Goal: Task Accomplishment & Management: Manage account settings

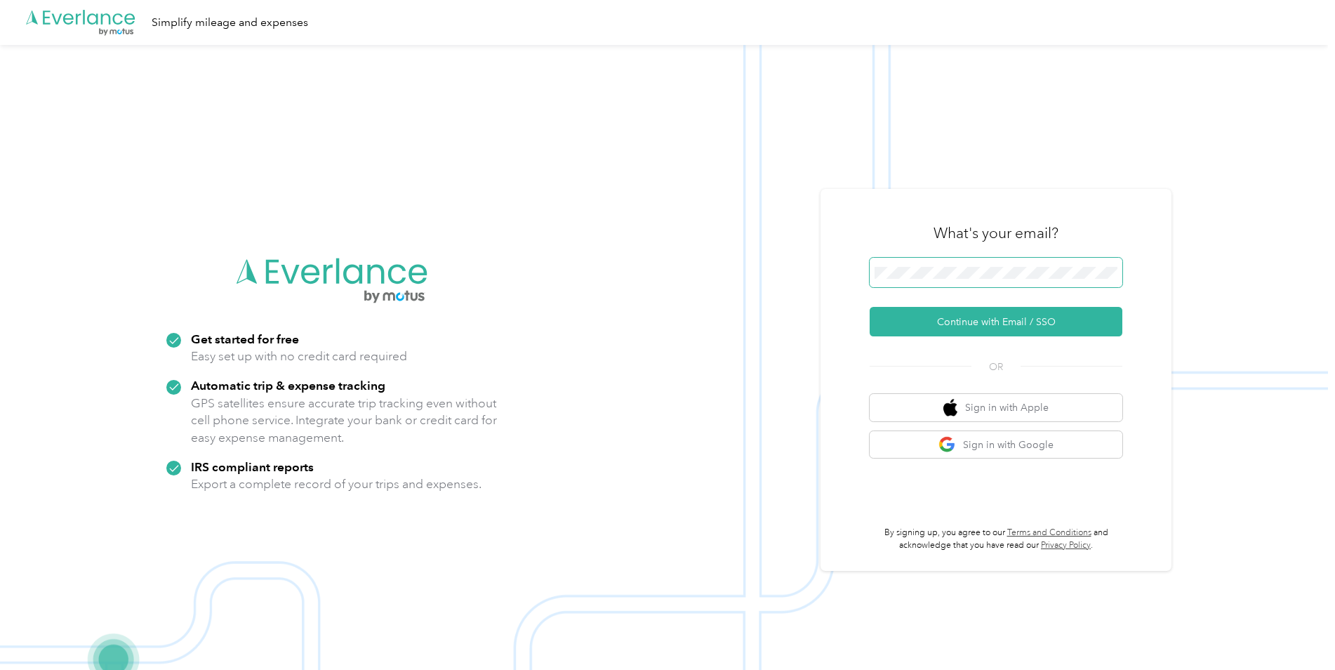
click at [987, 274] on span at bounding box center [996, 272] width 253 height 29
click at [950, 321] on button "Continue with Email / SSO" at bounding box center [996, 321] width 253 height 29
click at [1028, 326] on button "Continue with Email / SSO" at bounding box center [996, 321] width 253 height 29
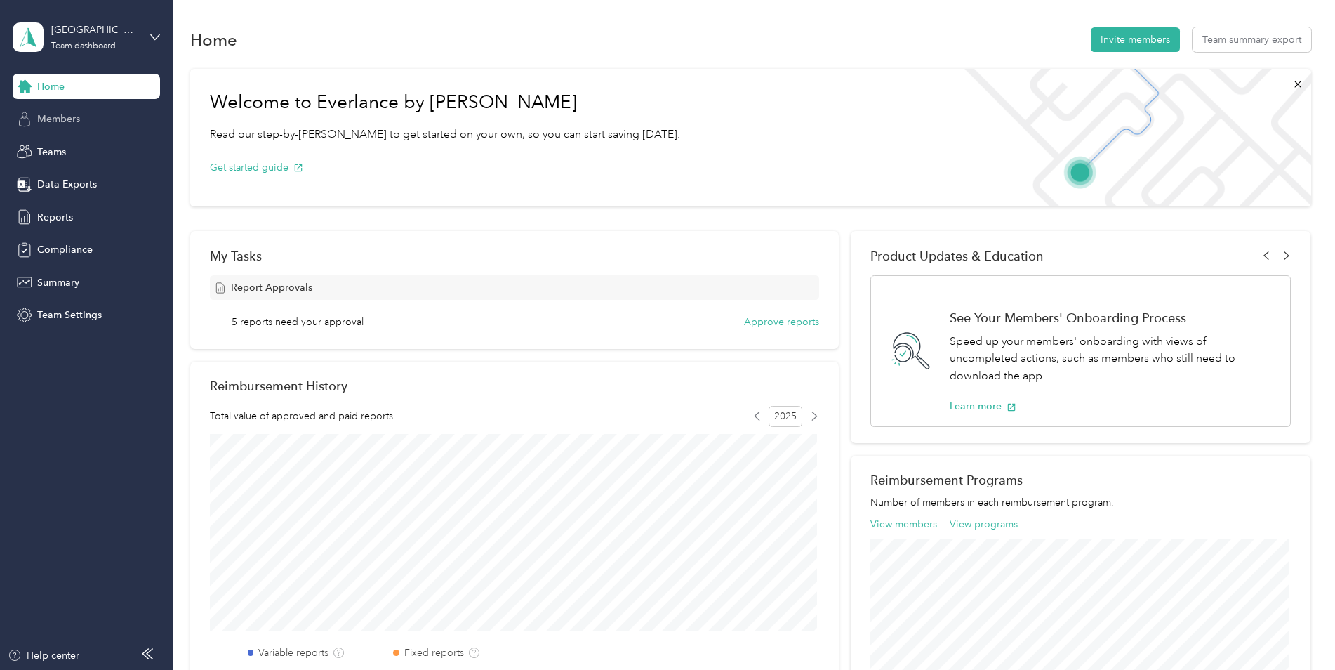
click at [46, 116] on span "Members" at bounding box center [58, 119] width 43 height 15
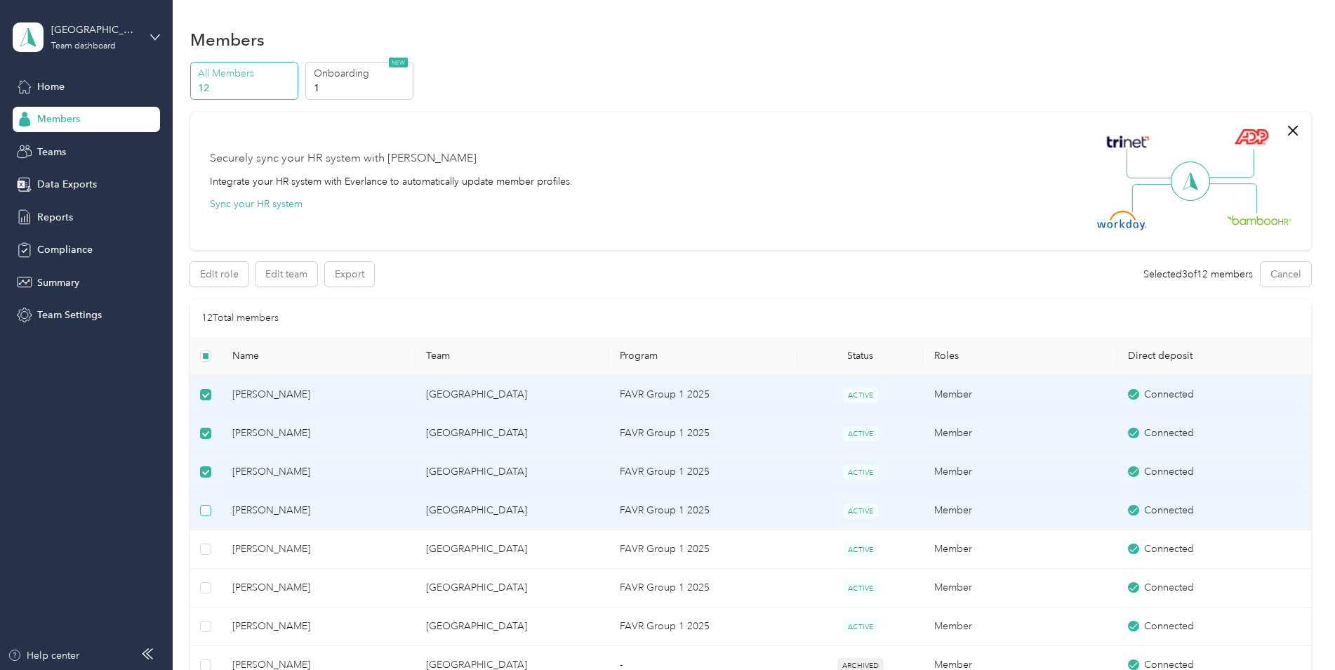
click at [210, 517] on label at bounding box center [205, 510] width 11 height 15
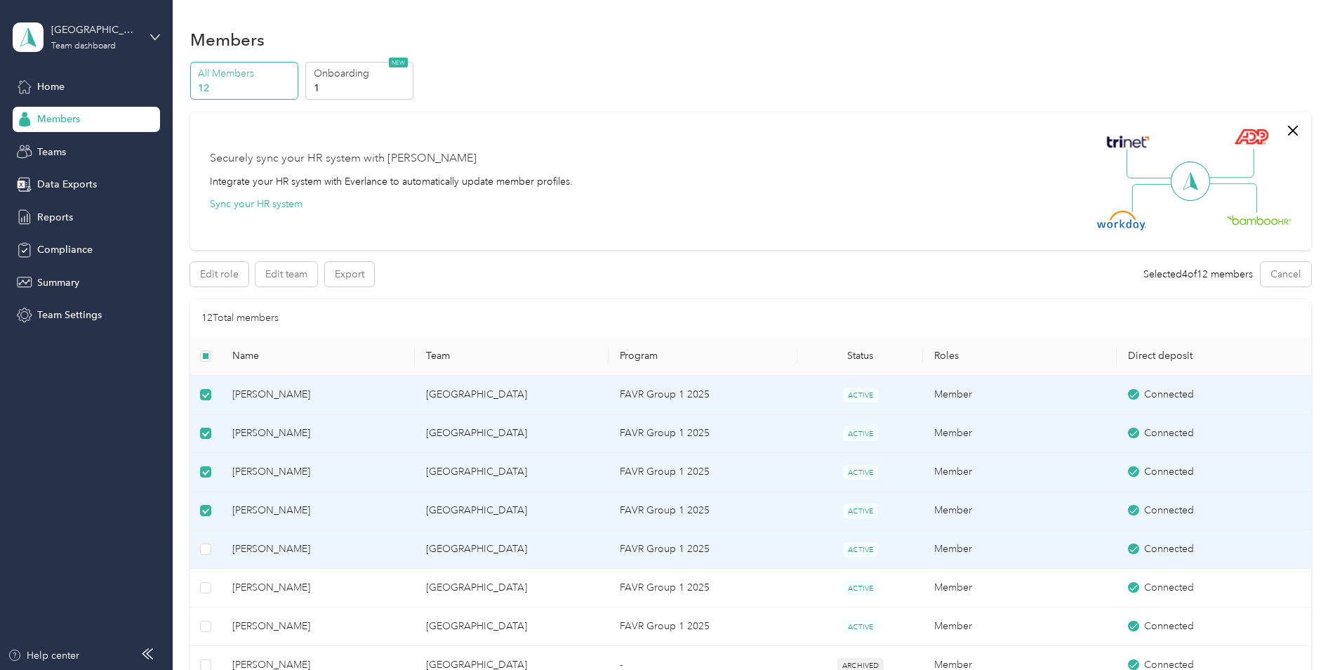
click at [213, 544] on td at bounding box center [205, 549] width 31 height 39
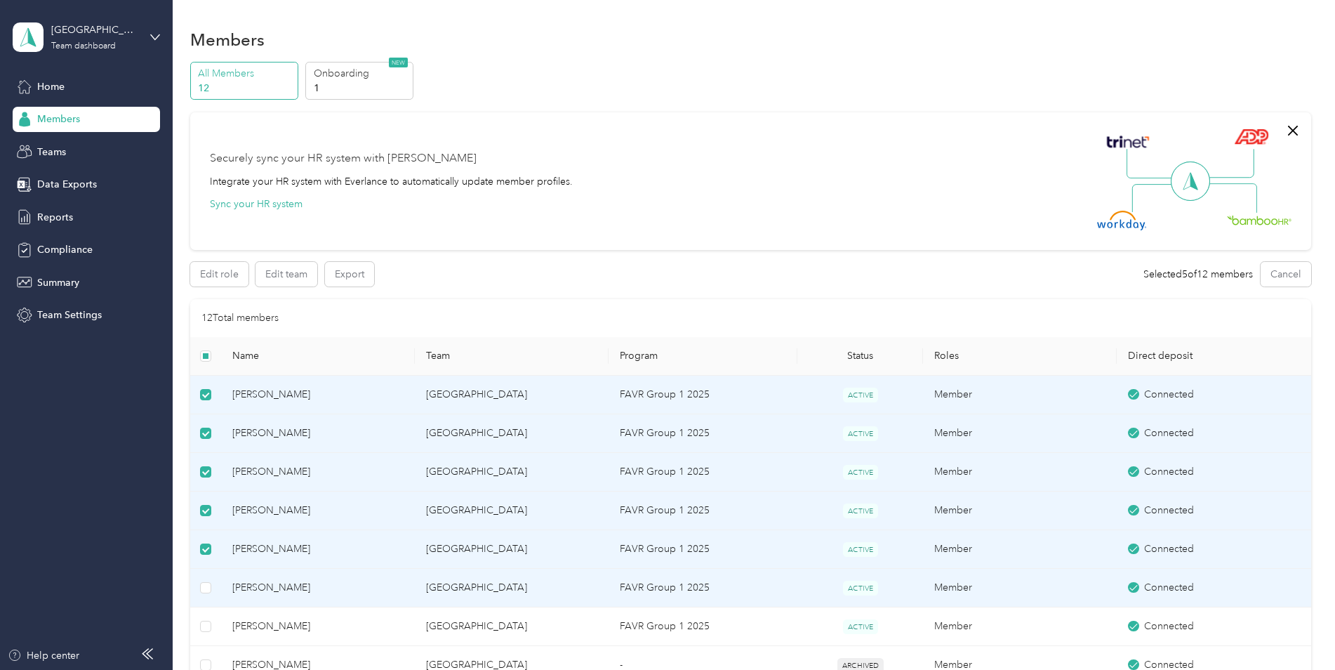
click at [208, 575] on td at bounding box center [205, 588] width 31 height 39
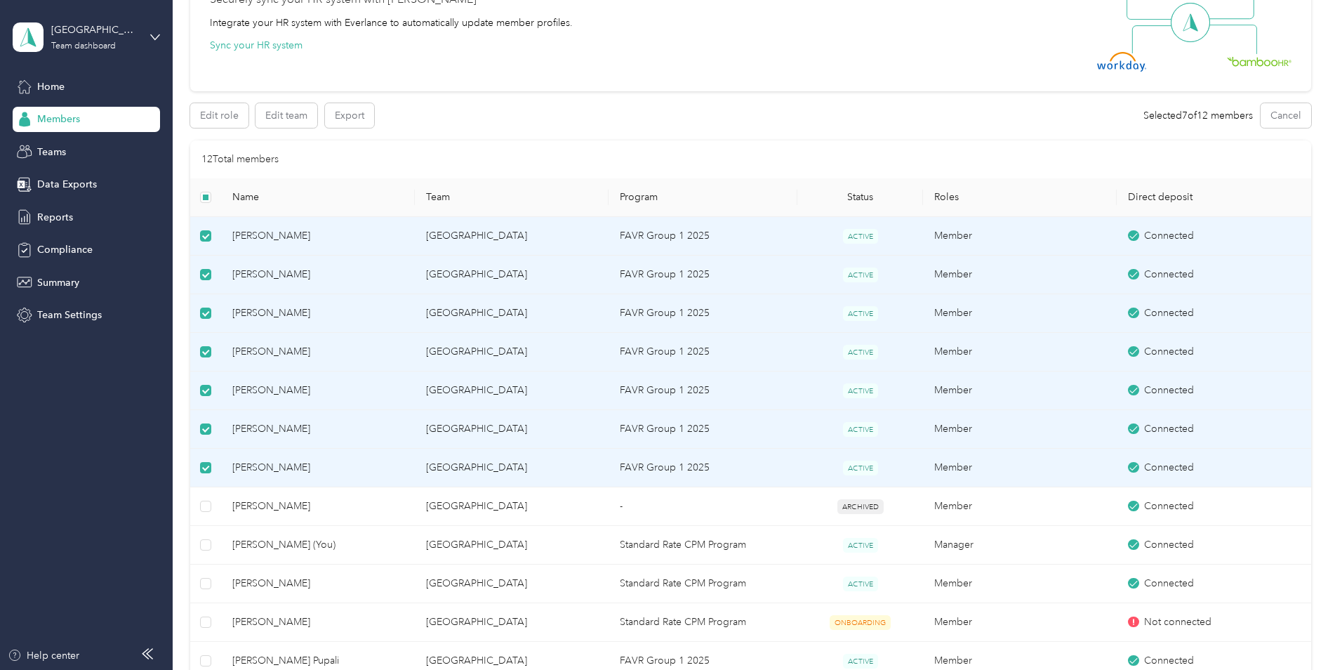
scroll to position [211, 0]
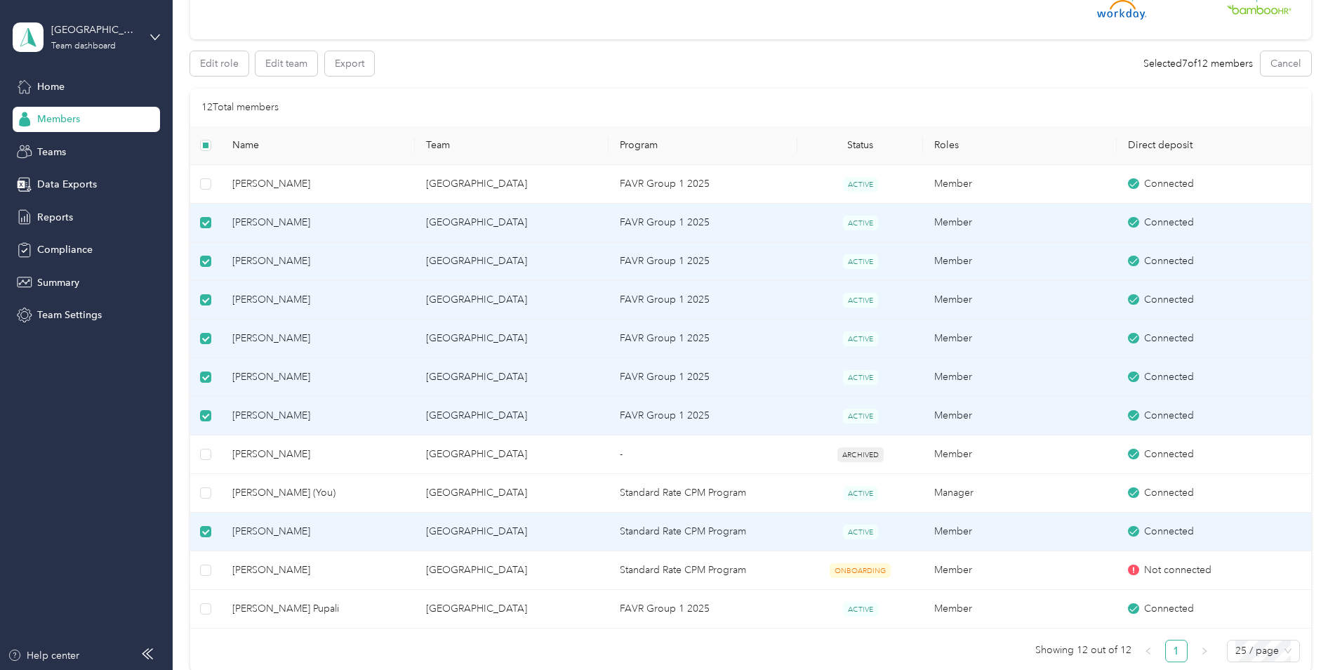
click at [205, 228] on label at bounding box center [205, 222] width 11 height 15
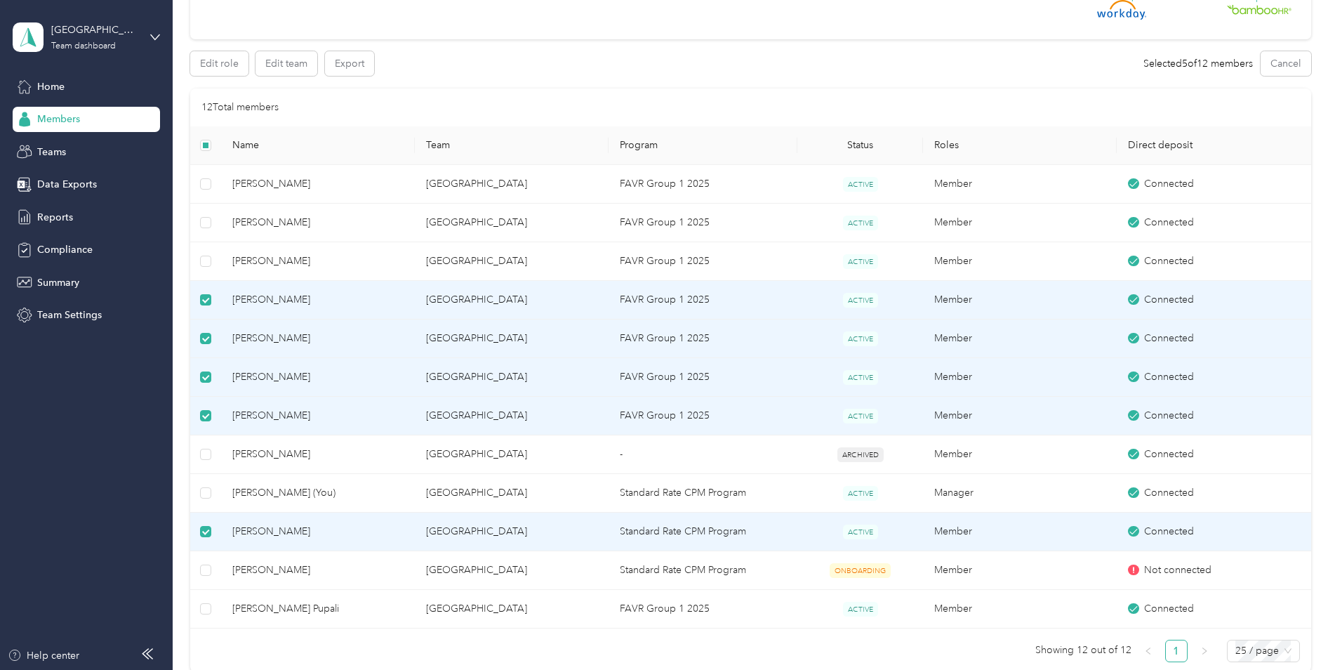
click at [204, 292] on label at bounding box center [205, 299] width 11 height 15
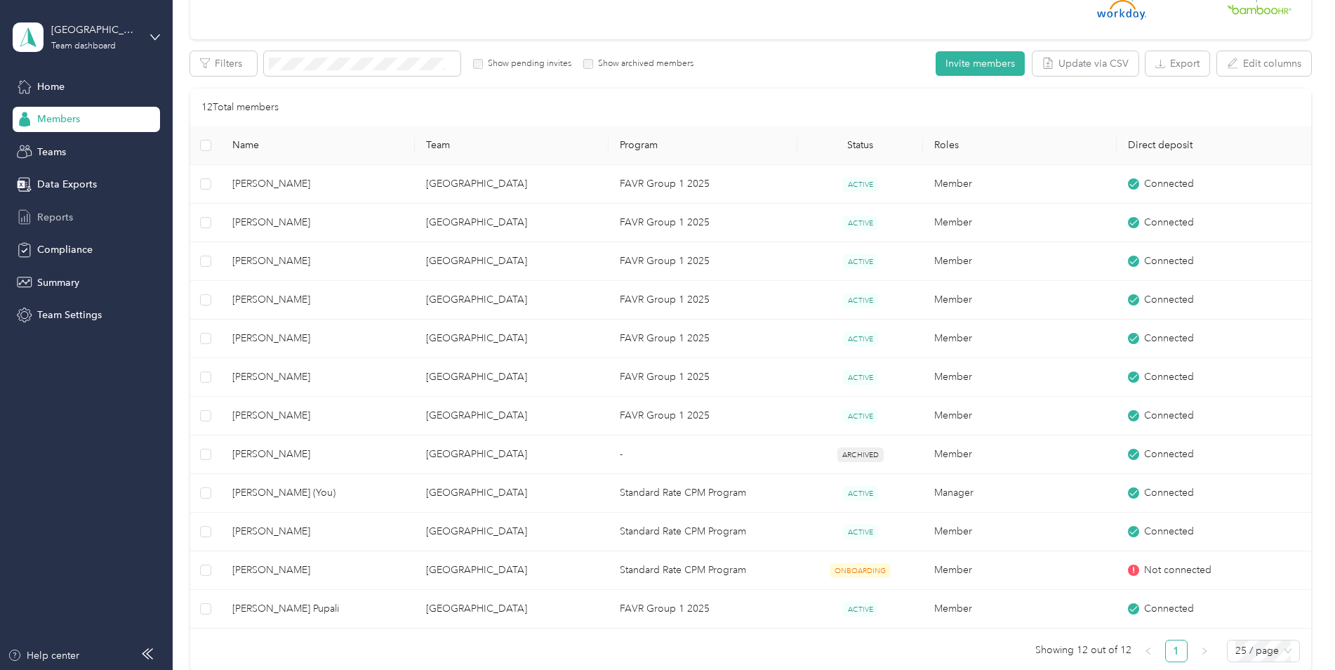
click at [52, 218] on span "Reports" at bounding box center [55, 217] width 36 height 15
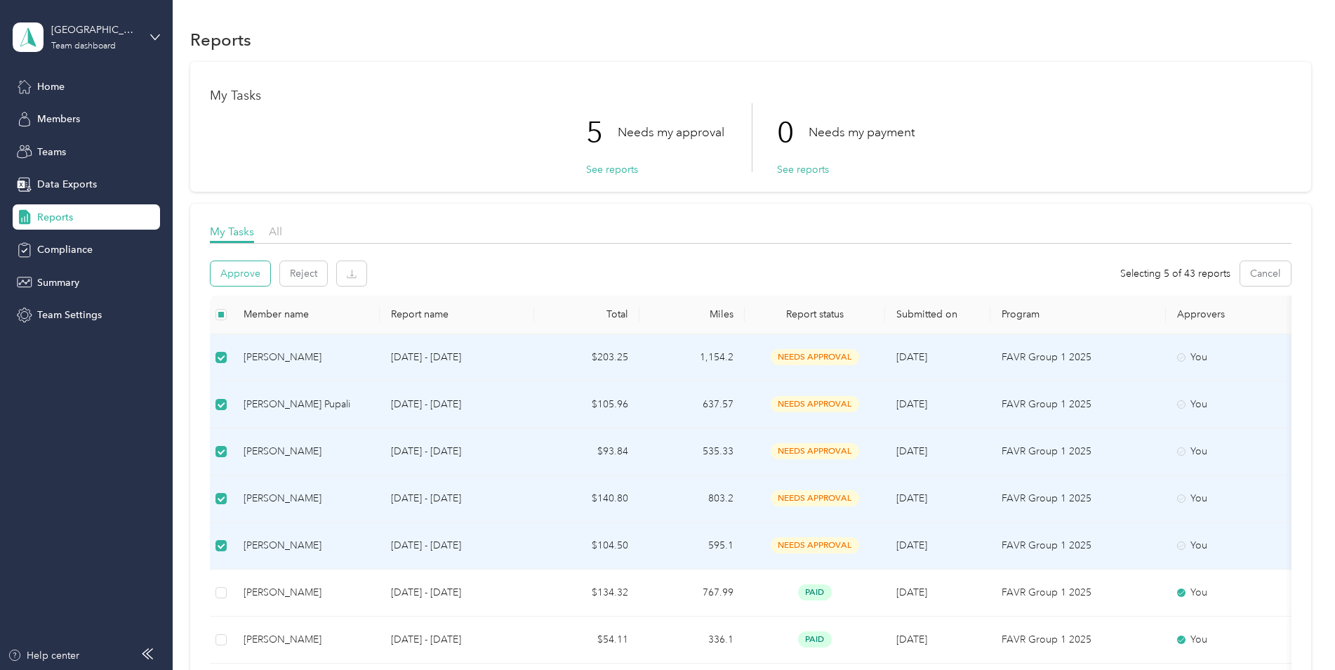
click at [236, 276] on button "Approve" at bounding box center [241, 273] width 60 height 25
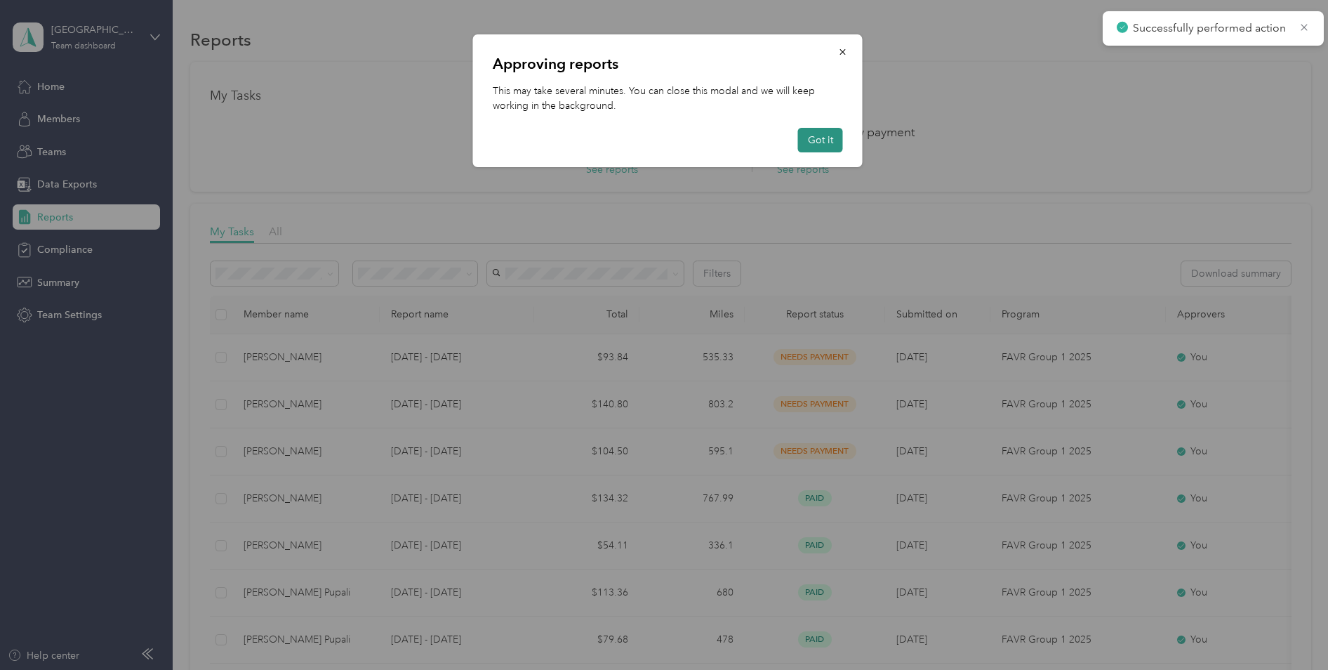
click at [809, 141] on button "Got it" at bounding box center [820, 140] width 45 height 25
